Goal: Task Accomplishment & Management: Manage account settings

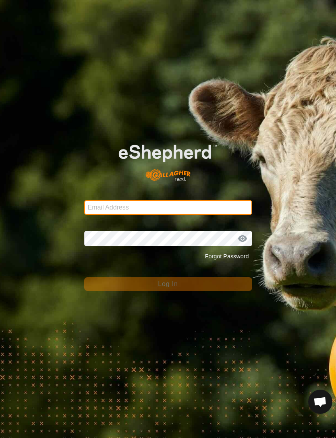
type input "[EMAIL_ADDRESS][DOMAIN_NAME]"
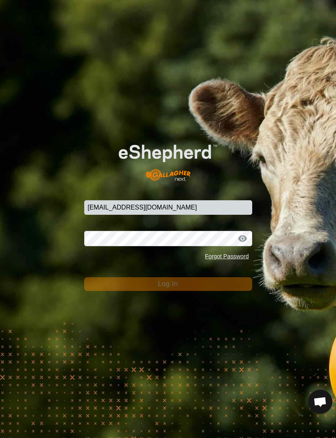
click at [168, 284] on button "Log In" at bounding box center [168, 284] width 168 height 14
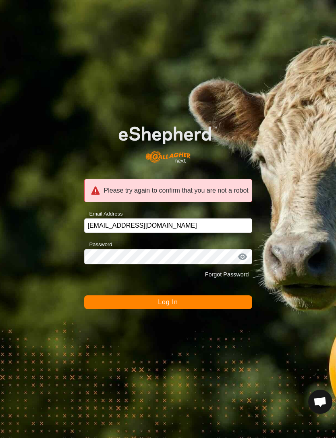
click at [245, 256] on div at bounding box center [243, 257] width 12 height 8
click at [238, 255] on div at bounding box center [243, 257] width 12 height 8
click at [243, 257] on div at bounding box center [243, 257] width 12 height 8
click at [245, 254] on div at bounding box center [243, 257] width 12 height 8
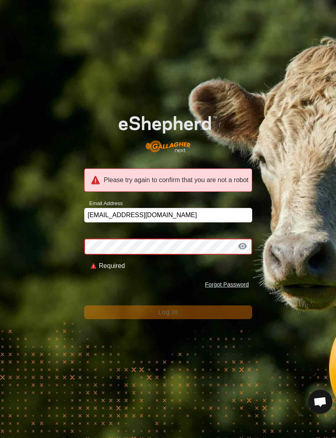
click at [244, 246] on div at bounding box center [243, 246] width 12 height 8
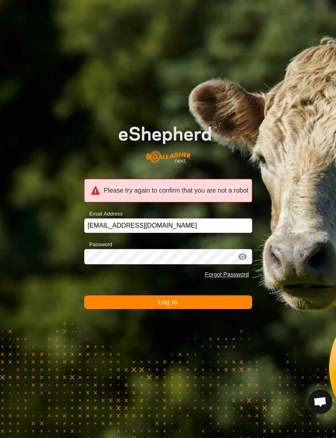
click at [243, 254] on div at bounding box center [243, 257] width 12 height 8
click at [240, 257] on div at bounding box center [243, 257] width 12 height 8
click at [242, 256] on div at bounding box center [243, 257] width 12 height 8
click at [220, 305] on button "Log In" at bounding box center [168, 303] width 168 height 14
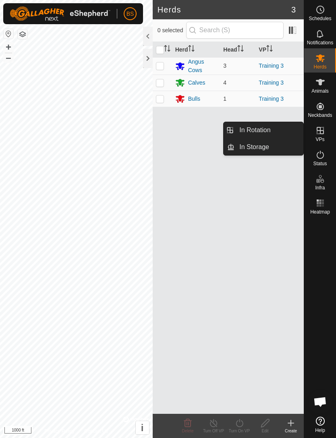
click at [264, 129] on span "In Rotation" at bounding box center [255, 130] width 31 height 10
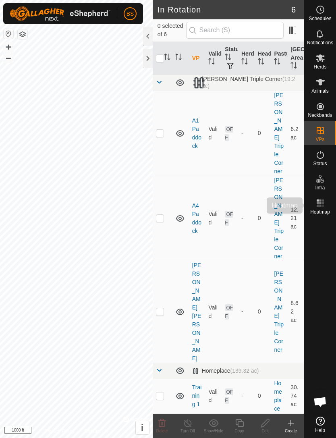
click at [322, 204] on icon at bounding box center [321, 203] width 10 height 10
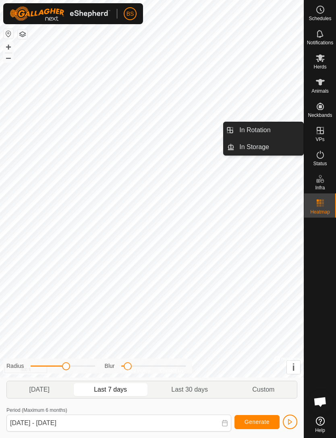
click at [196, 392] on span "Last 30 days" at bounding box center [189, 390] width 37 height 10
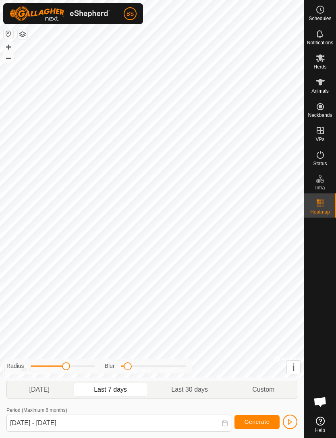
type input "[DATE] - [DATE]"
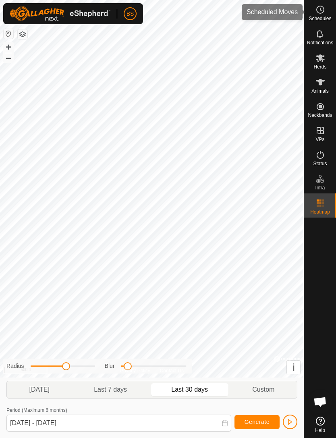
click at [321, 13] on circle at bounding box center [320, 9] width 7 height 7
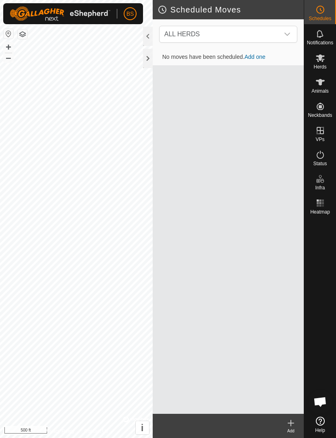
click at [289, 34] on icon "dropdown trigger" at bounding box center [288, 34] width 6 height 3
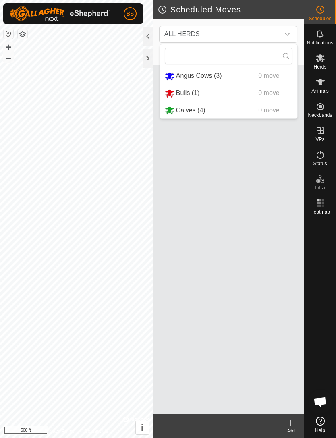
click at [286, 32] on icon "dropdown trigger" at bounding box center [287, 34] width 6 height 6
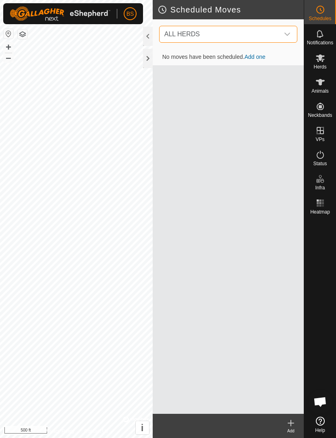
click at [151, 35] on div at bounding box center [148, 36] width 10 height 19
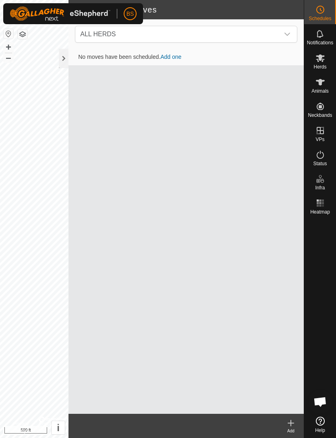
click at [175, 57] on link "Add one" at bounding box center [171, 57] width 21 height 6
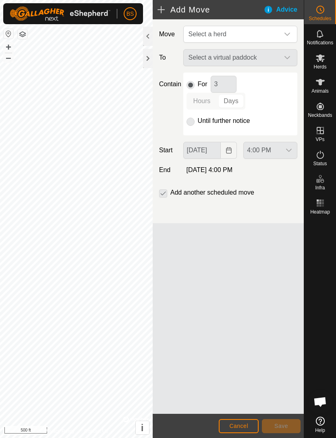
click at [282, 56] on div "Select a virtual paddock" at bounding box center [240, 57] width 121 height 17
click at [279, 32] on span "Select a herd" at bounding box center [233, 34] width 94 height 16
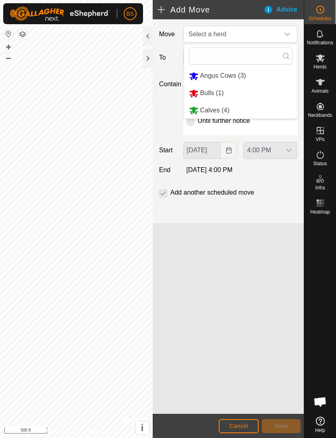
click at [293, 31] on div "dropdown trigger" at bounding box center [288, 34] width 16 height 16
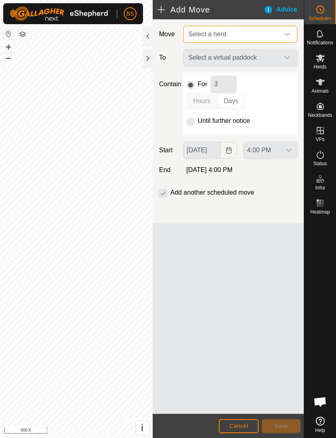
click at [233, 34] on span "Select a herd" at bounding box center [233, 34] width 94 height 16
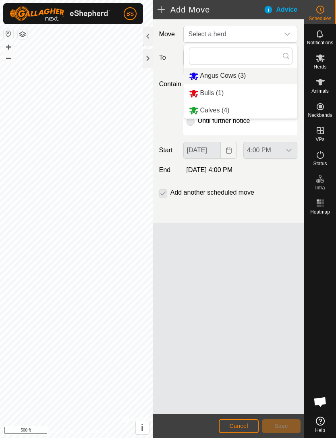
click at [224, 75] on span "Angus Cows (3)" at bounding box center [223, 75] width 46 height 7
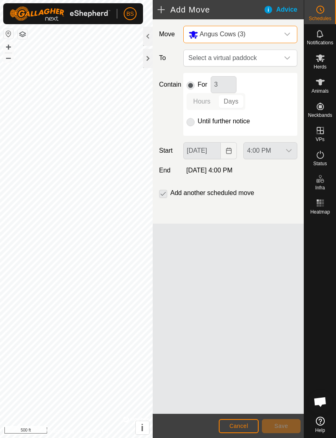
click at [289, 36] on icon "dropdown trigger" at bounding box center [287, 34] width 6 height 6
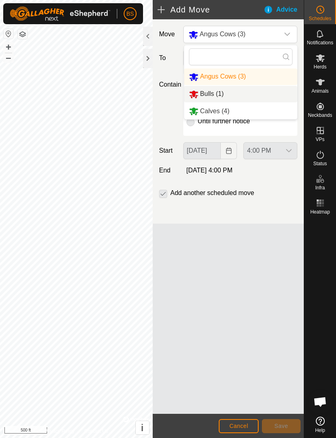
click at [218, 97] on span "Bulls (1)" at bounding box center [212, 93] width 24 height 7
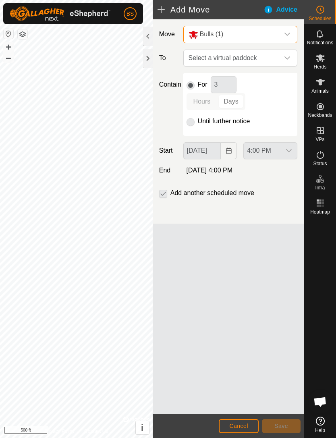
click at [288, 37] on icon "dropdown trigger" at bounding box center [287, 34] width 6 height 6
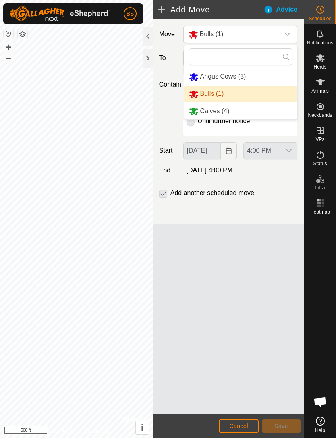
click at [231, 115] on li "Calves (4)" at bounding box center [240, 111] width 113 height 17
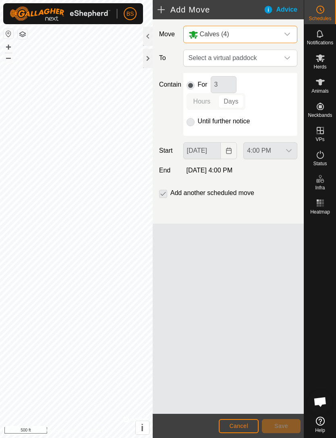
click at [243, 427] on span "Cancel" at bounding box center [238, 426] width 19 height 6
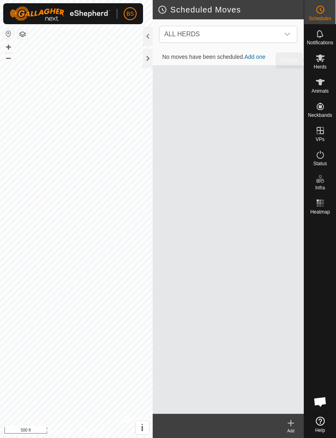
click at [323, 60] on icon at bounding box center [321, 58] width 10 height 10
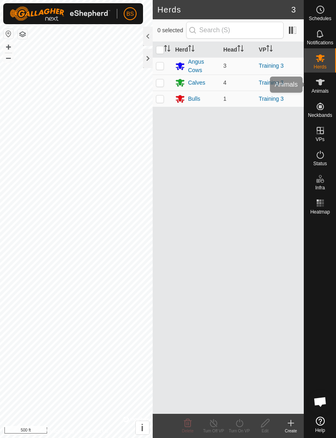
click at [321, 87] on icon at bounding box center [321, 82] width 10 height 10
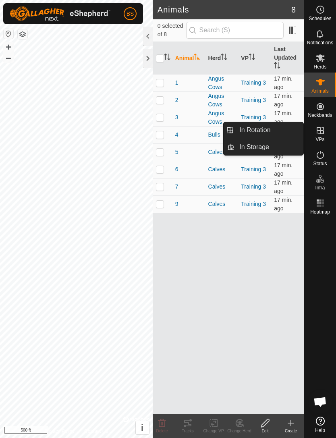
click at [273, 133] on link "In Rotation" at bounding box center [269, 130] width 69 height 16
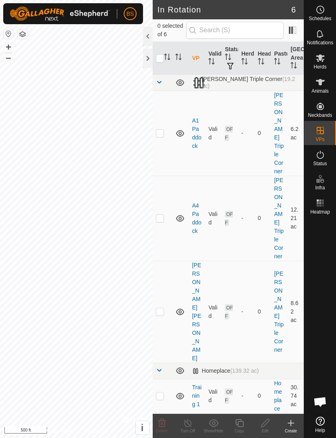
checkbox input "true"
click at [321, 85] on icon at bounding box center [320, 82] width 9 height 6
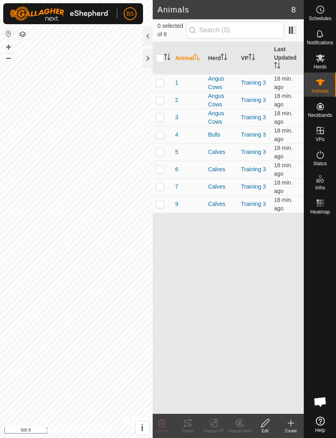
click at [177, 79] on span "1" at bounding box center [176, 83] width 3 height 8
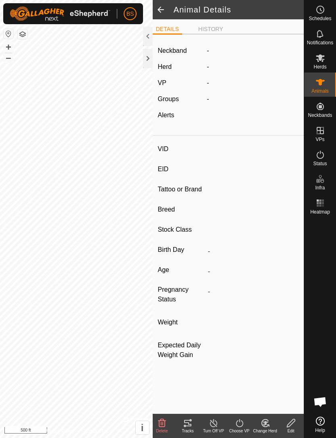
type input "1"
type input "840003267931039"
type input "-"
type input "Red Angus"
type input "-"
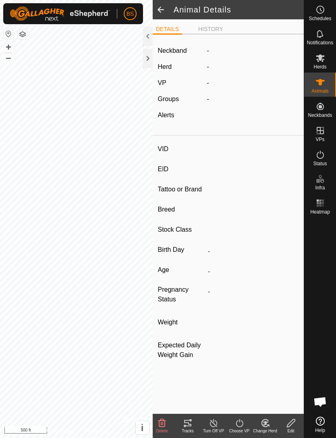
type input "01/2022"
type input "3 years 9 months"
type input "Pregnant"
type input "0 kg"
type input "-"
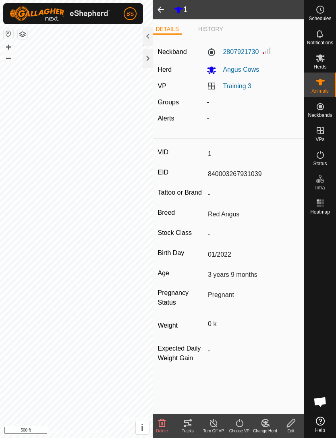
click at [188, 421] on icon at bounding box center [187, 423] width 7 height 6
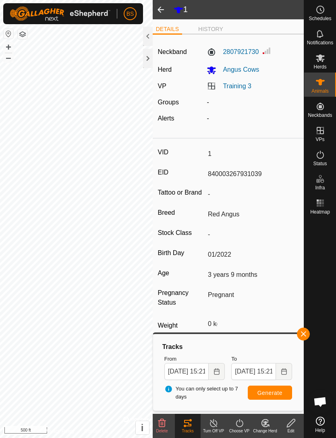
click at [306, 331] on span "button" at bounding box center [303, 334] width 6 height 6
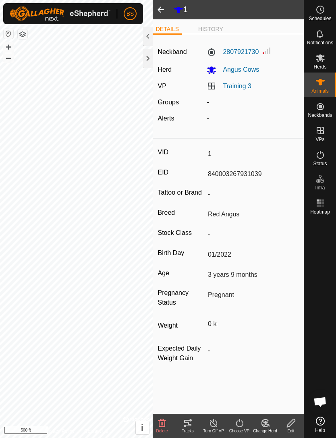
click at [153, 34] on li "DETAILS" at bounding box center [167, 30] width 29 height 10
click at [150, 36] on div at bounding box center [148, 36] width 10 height 19
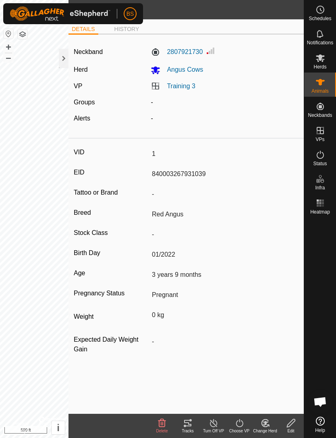
click at [188, 421] on icon at bounding box center [188, 424] width 10 height 10
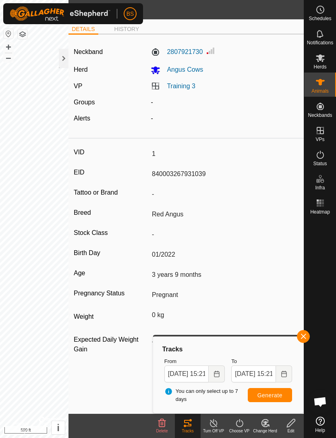
click at [211, 374] on button "Choose Date" at bounding box center [217, 374] width 16 height 17
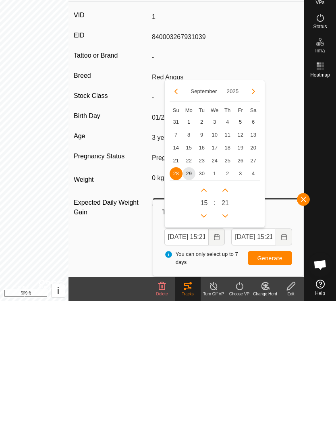
click at [228, 292] on span "25" at bounding box center [227, 298] width 13 height 13
type input "[DATE] 15:21"
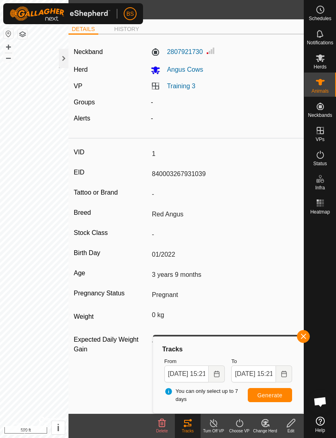
click at [275, 397] on span "Generate" at bounding box center [270, 395] width 25 height 6
click at [67, 55] on div at bounding box center [64, 58] width 10 height 19
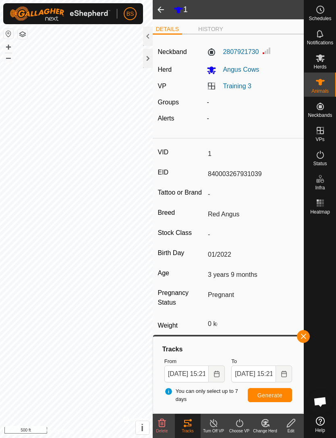
click at [149, 56] on div at bounding box center [148, 58] width 10 height 19
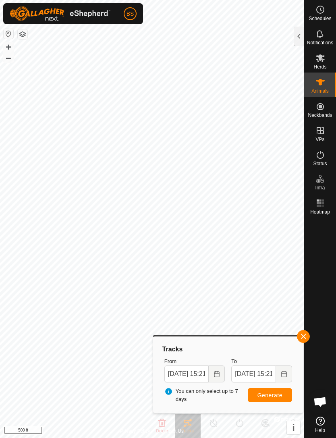
click at [296, 33] on div at bounding box center [299, 36] width 10 height 19
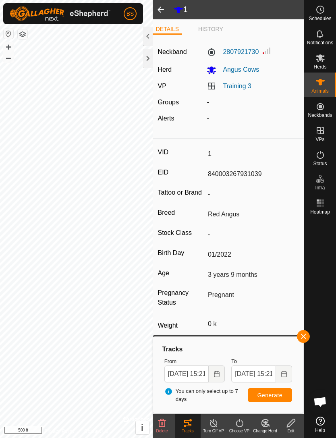
click at [305, 338] on span "button" at bounding box center [303, 337] width 6 height 6
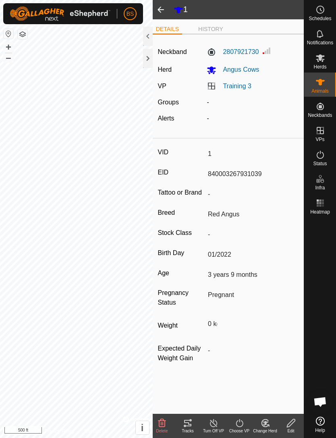
click at [208, 27] on li "HISTORY" at bounding box center [210, 29] width 31 height 8
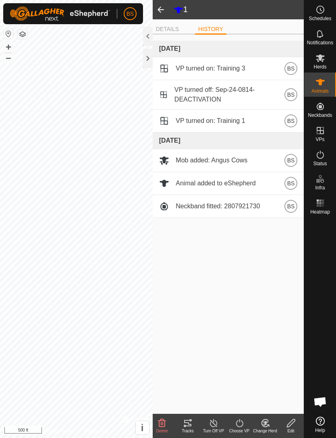
click at [161, 7] on span at bounding box center [161, 9] width 16 height 19
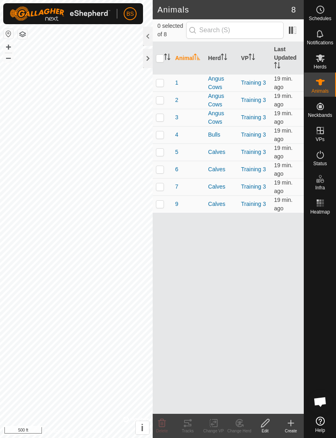
click at [177, 98] on span "2" at bounding box center [176, 100] width 3 height 8
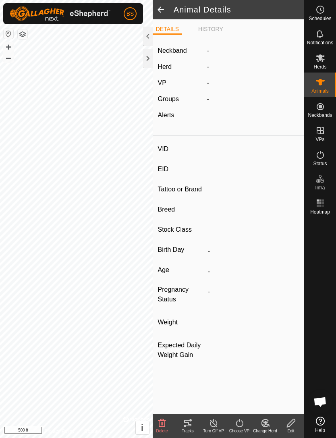
type input "2"
type input "840003267931040"
type input "-"
type input "Red Angus"
type input "-"
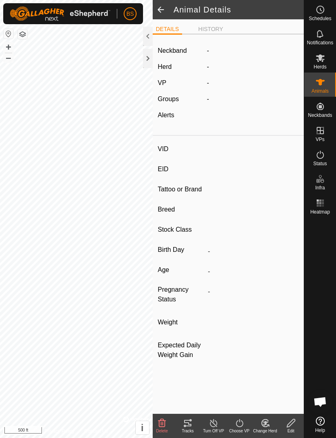
type input "01/2022"
type input "3 years 9 months"
type input "Pregnant"
type input "0 kg"
type input "-"
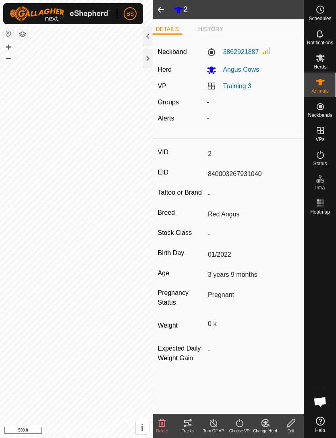
click at [163, 10] on span at bounding box center [161, 9] width 16 height 19
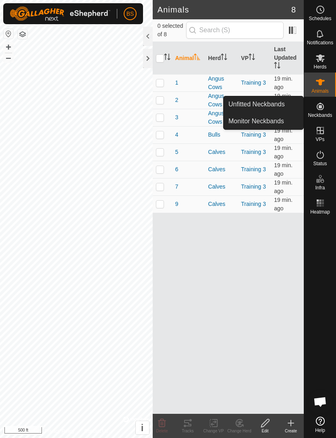
click at [277, 123] on span "Monitor Neckbands" at bounding box center [257, 122] width 56 height 10
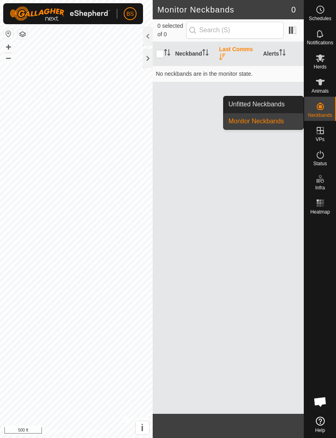
click at [188, 105] on div "Neckband Last Comms Alerts No neckbands are in the monitor state." at bounding box center [228, 228] width 151 height 372
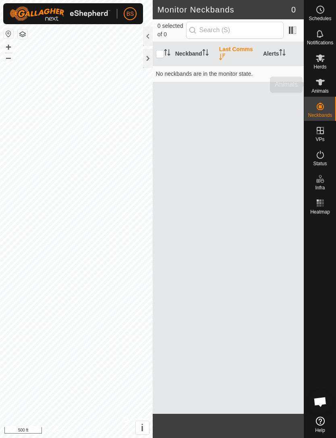
click at [322, 86] on icon at bounding box center [321, 82] width 10 height 10
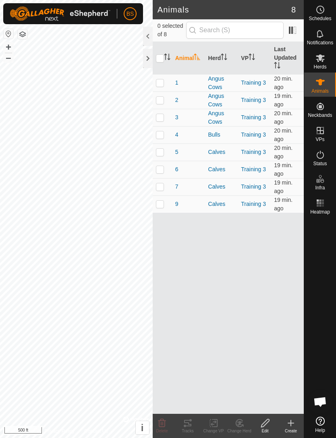
click at [177, 133] on span "4" at bounding box center [176, 135] width 3 height 8
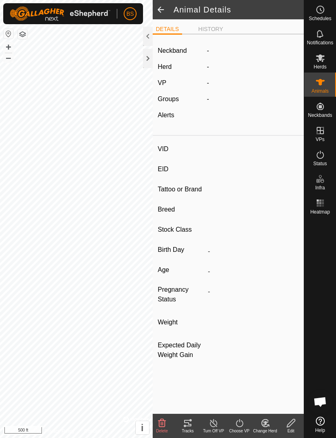
type input "4"
type input "-"
type input "Akaushi"
type input "-"
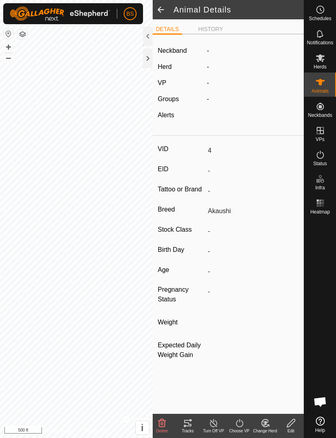
type input "03/2022"
type input "3 years 7 months"
type input "0 kg"
type input "-"
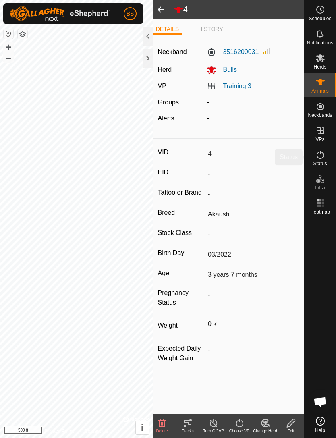
click at [321, 155] on icon at bounding box center [321, 155] width 10 height 10
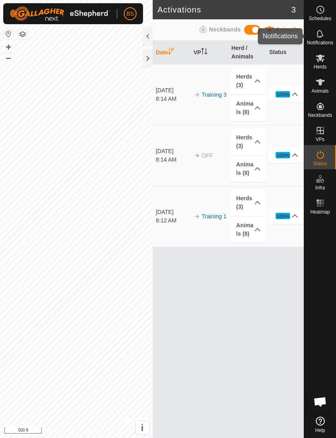
click at [319, 36] on icon at bounding box center [321, 34] width 10 height 10
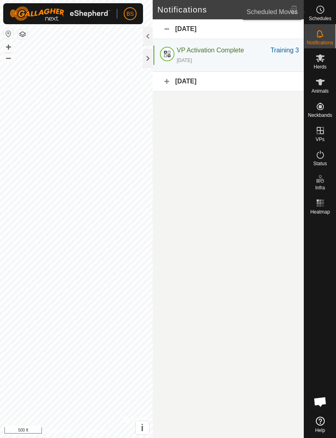
click at [324, 16] on span "Schedules" at bounding box center [320, 18] width 23 height 5
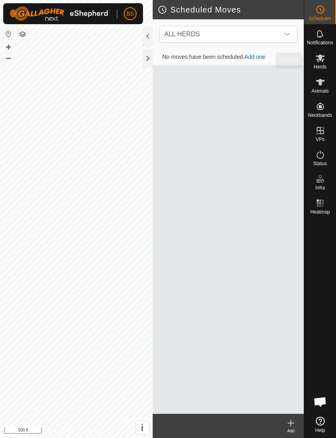
click at [322, 59] on icon at bounding box center [321, 58] width 10 height 10
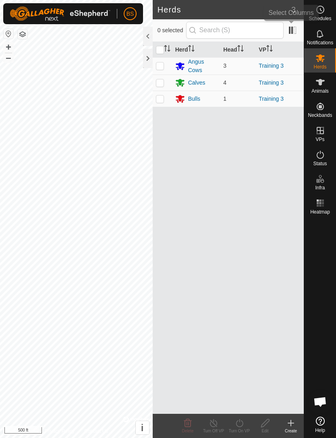
click at [293, 29] on span at bounding box center [292, 30] width 13 height 13
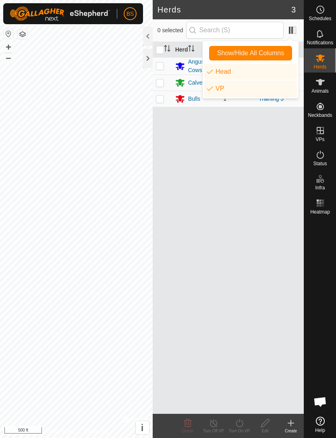
click at [263, 130] on div "Herd Head VP Angus Cows 3 Training 3 Calves 4 Training 3 Bulls 1 Training 3" at bounding box center [228, 228] width 151 height 372
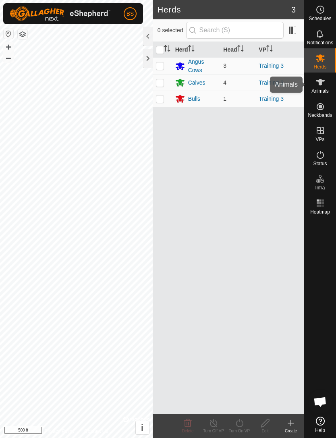
click at [324, 85] on icon at bounding box center [321, 82] width 10 height 10
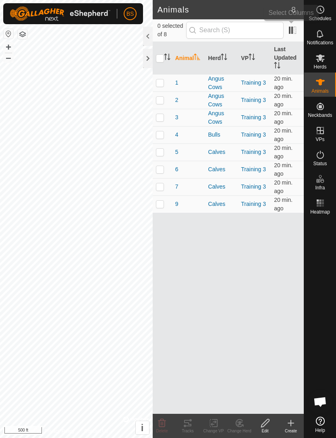
click at [289, 29] on span at bounding box center [292, 30] width 13 height 13
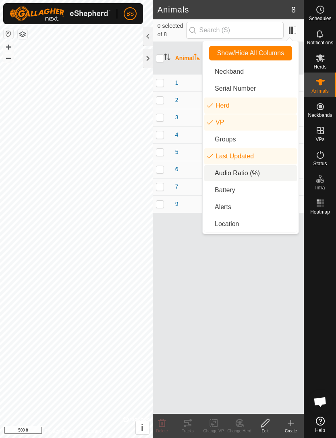
click at [246, 177] on li "Audio Ratio (%)" at bounding box center [250, 173] width 93 height 16
click at [245, 286] on div "Animal Herd VP Last Updated Audio Ratio (%) 1 Angus Cows Training 3 20 min. ago…" at bounding box center [228, 228] width 151 height 372
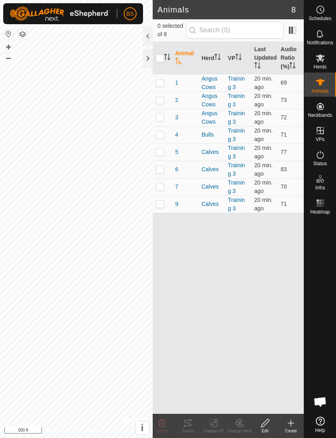
click at [320, 421] on icon at bounding box center [320, 421] width 9 height 9
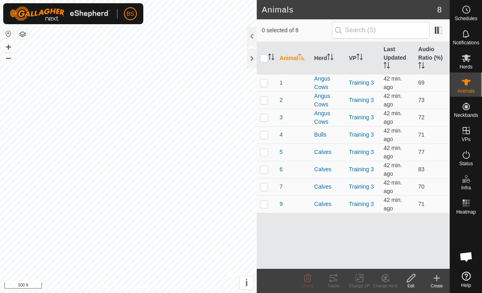
click at [267, 60] on input "checkbox" at bounding box center [264, 58] width 8 height 8
checkbox input "true"
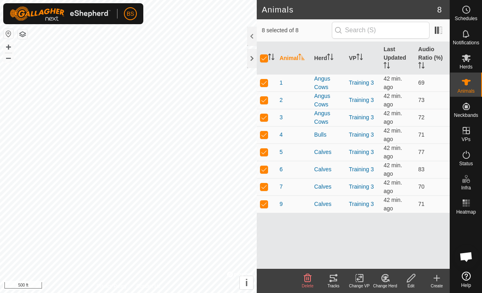
checkbox input "true"
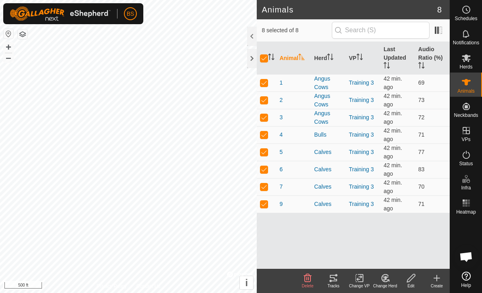
checkbox input "true"
click at [336, 282] on rect at bounding box center [358, 278] width 7 height 7
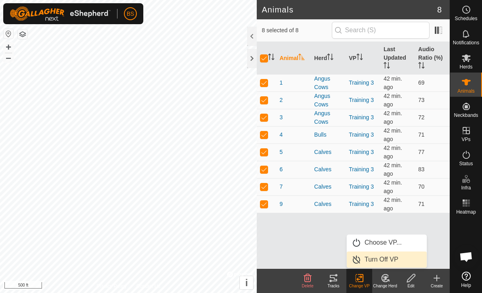
click at [336, 257] on link "Turn Off VP" at bounding box center [386, 260] width 80 height 16
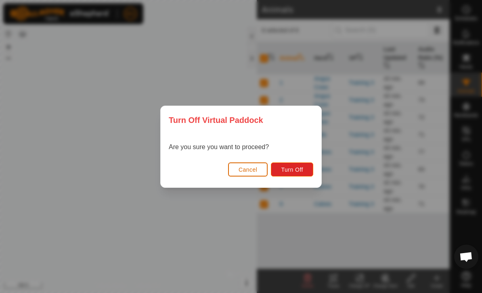
click at [295, 167] on span "Turn Off" at bounding box center [292, 170] width 22 height 6
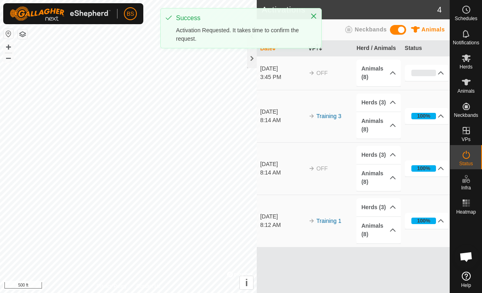
click at [312, 14] on icon "Close" at bounding box center [313, 16] width 6 height 6
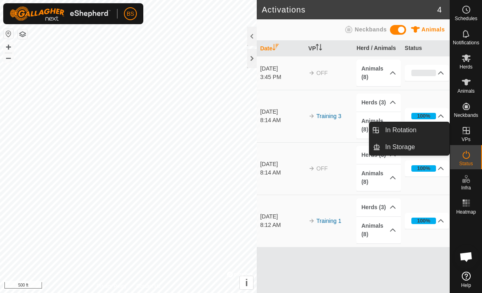
click at [336, 132] on span "In Rotation" at bounding box center [400, 130] width 31 height 10
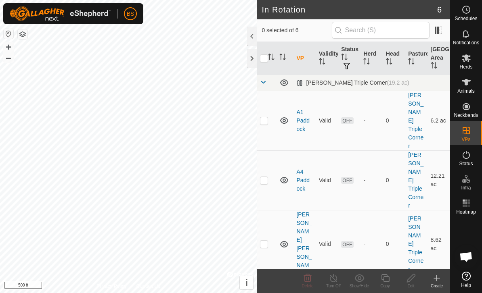
click at [336, 280] on icon at bounding box center [437, 278] width 10 height 10
